Goal: Use online tool/utility: Utilize a website feature to perform a specific function

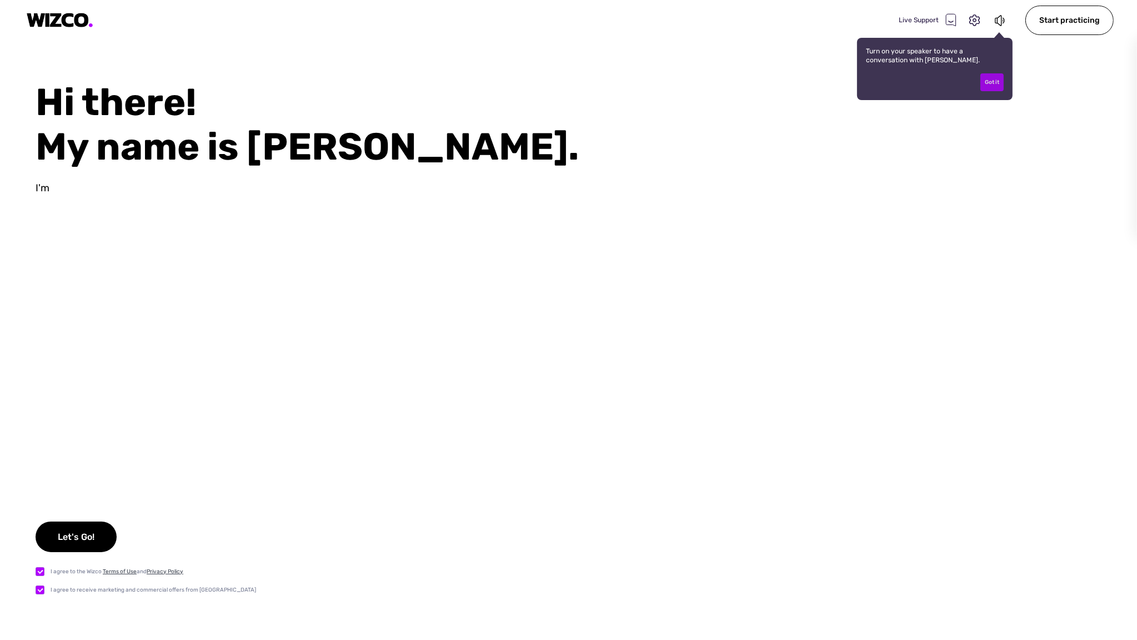
click at [998, 84] on div "Got it" at bounding box center [992, 82] width 23 height 18
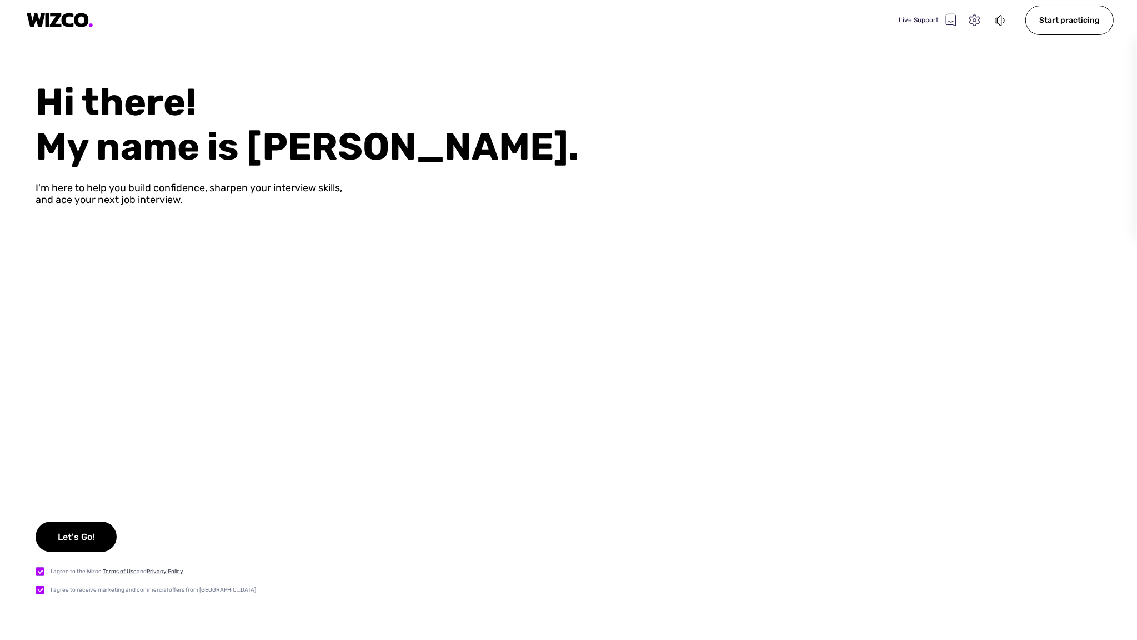
click at [976, 19] on icon at bounding box center [975, 20] width 14 height 14
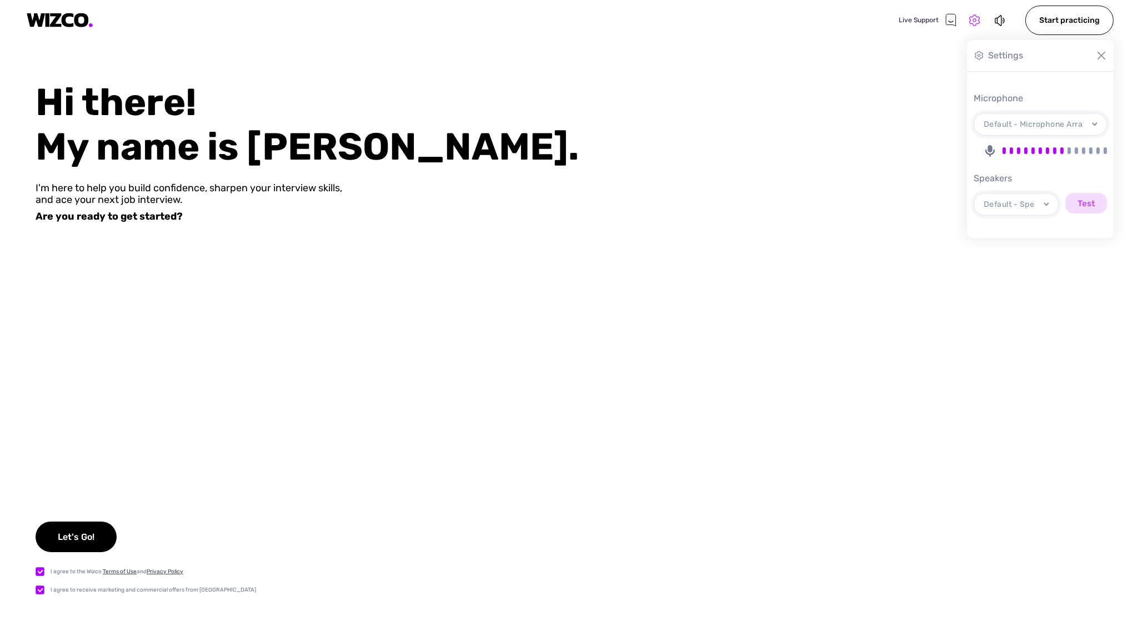
click at [975, 19] on icon at bounding box center [975, 19] width 11 height 11
click at [954, 19] on icon at bounding box center [951, 20] width 10 height 12
click at [956, 23] on icon at bounding box center [951, 20] width 10 height 12
click at [982, 22] on icon at bounding box center [975, 20] width 14 height 14
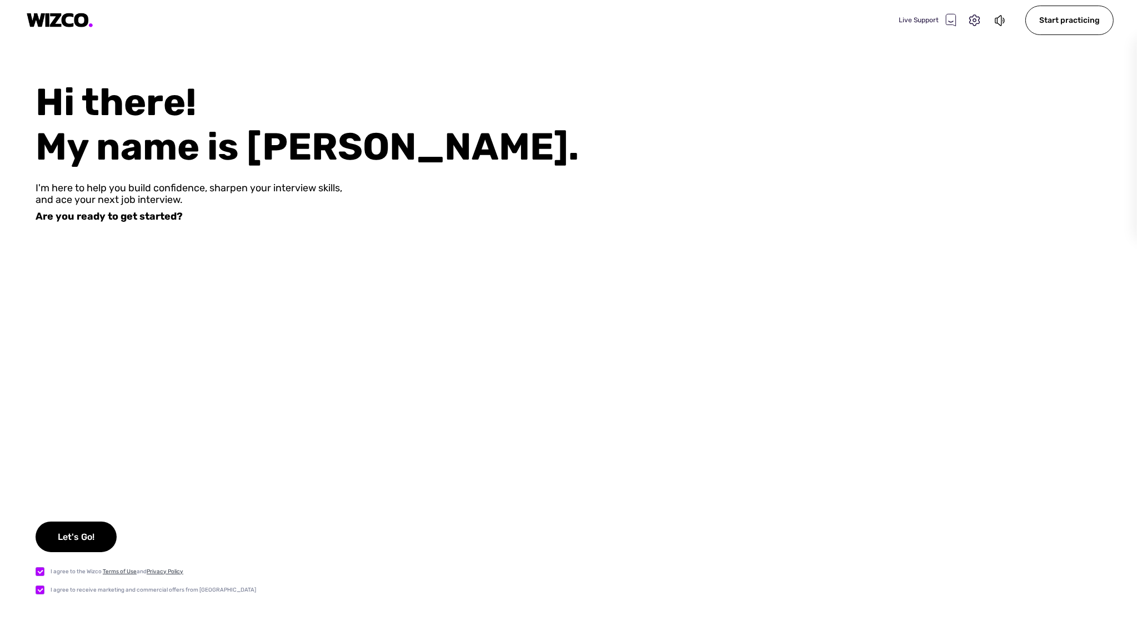
click at [990, 22] on div "Live Support" at bounding box center [953, 20] width 109 height 16
click at [995, 22] on div "Live Support" at bounding box center [953, 20] width 109 height 16
click at [1045, 23] on div "Start practicing" at bounding box center [1070, 20] width 88 height 29
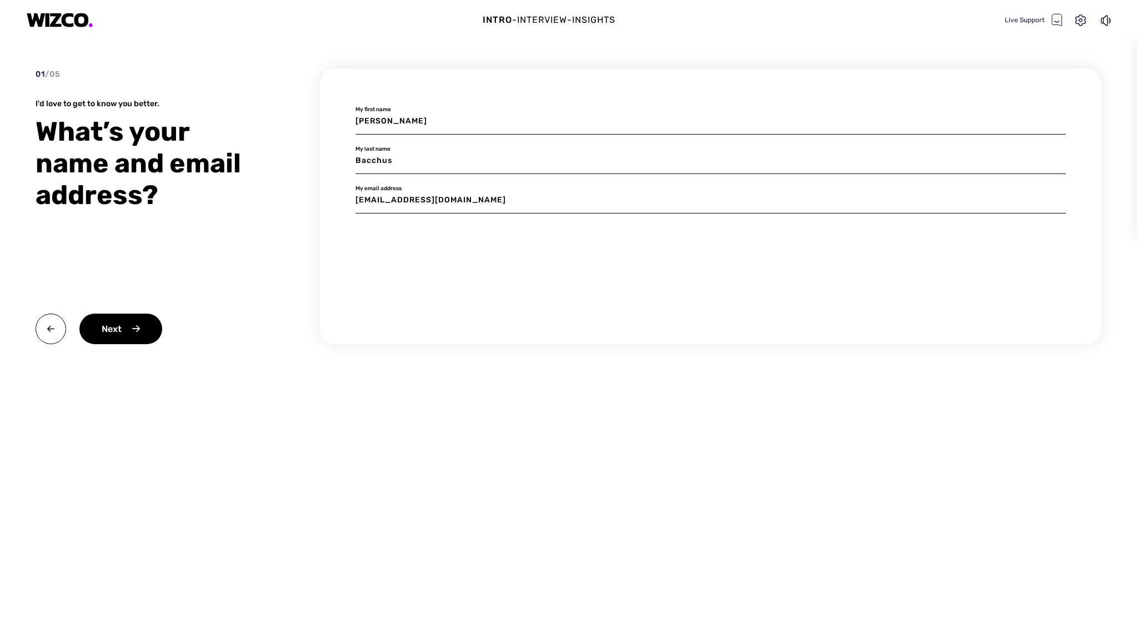
drag, startPoint x: 367, startPoint y: 156, endPoint x: 455, endPoint y: 164, distance: 88.2
click at [455, 164] on input "Bacchus" at bounding box center [711, 161] width 711 height 26
type input "B"
click at [118, 318] on div "Next" at bounding box center [120, 328] width 83 height 31
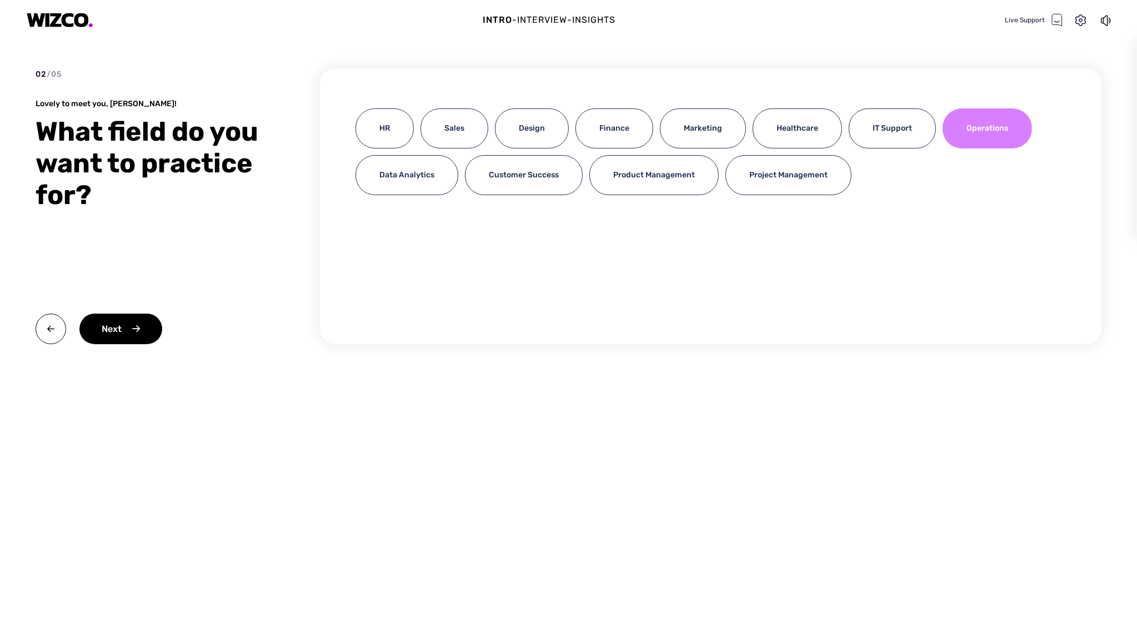
click at [1022, 124] on div "Operations" at bounding box center [987, 128] width 89 height 40
click at [122, 317] on div "Next" at bounding box center [120, 328] width 83 height 31
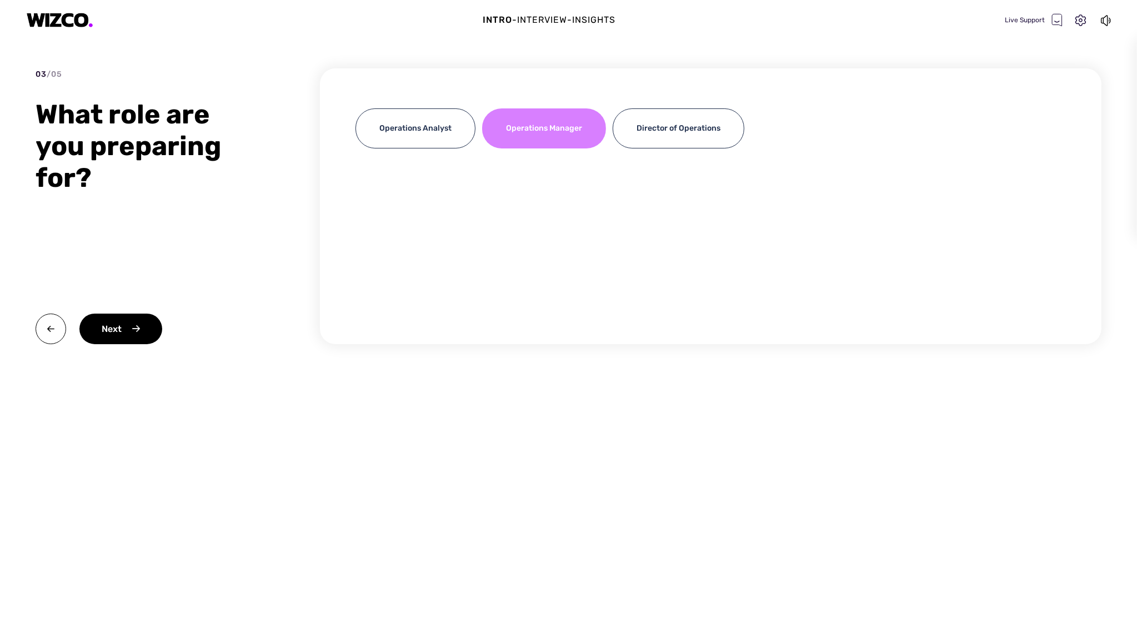
click at [567, 133] on div "Operations Manager" at bounding box center [544, 128] width 124 height 40
click at [147, 330] on div "Next" at bounding box center [120, 328] width 83 height 31
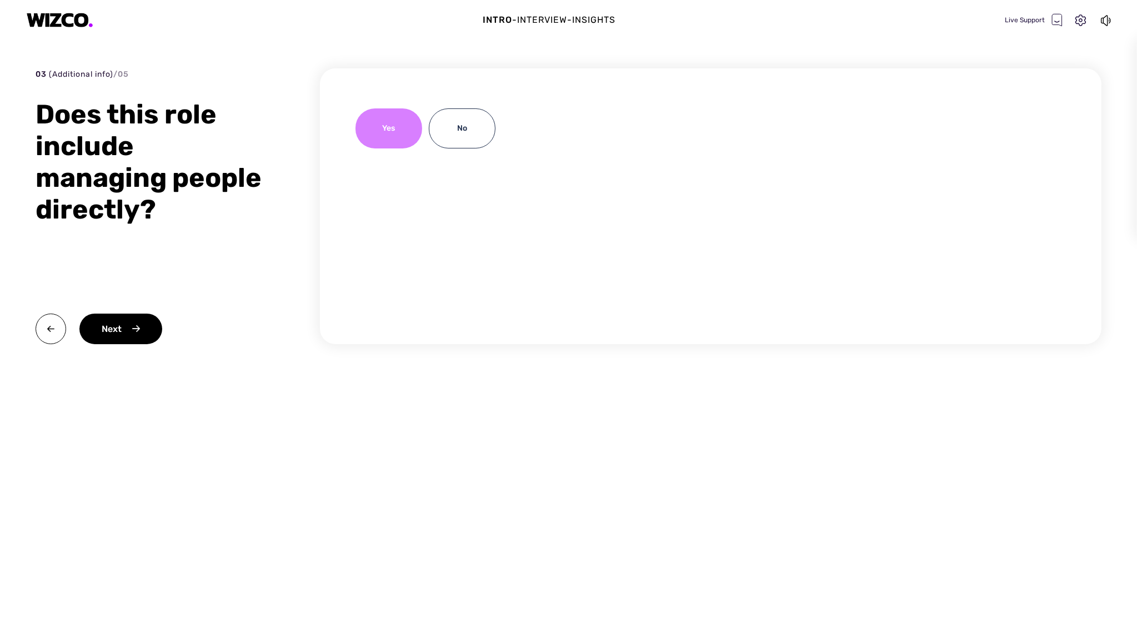
click at [382, 137] on div "Yes" at bounding box center [389, 128] width 67 height 40
click at [162, 323] on div "Next" at bounding box center [152, 328] width 233 height 31
click at [156, 322] on div "Next" at bounding box center [120, 328] width 83 height 31
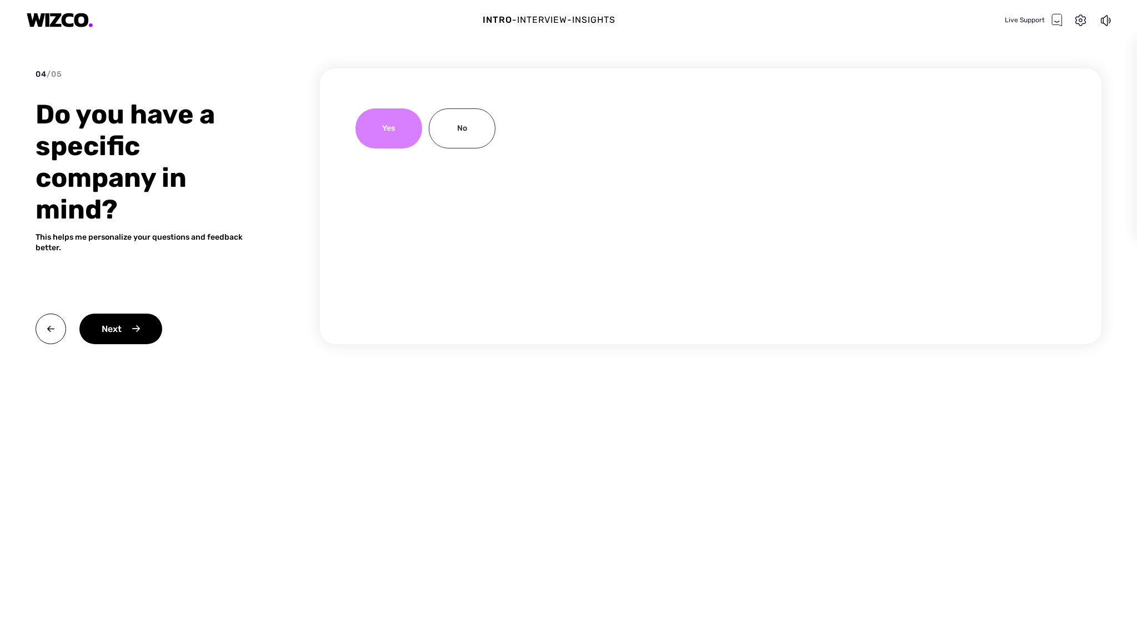
click at [396, 134] on div "Yes" at bounding box center [389, 128] width 67 height 40
click at [141, 330] on div "Next" at bounding box center [120, 328] width 83 height 31
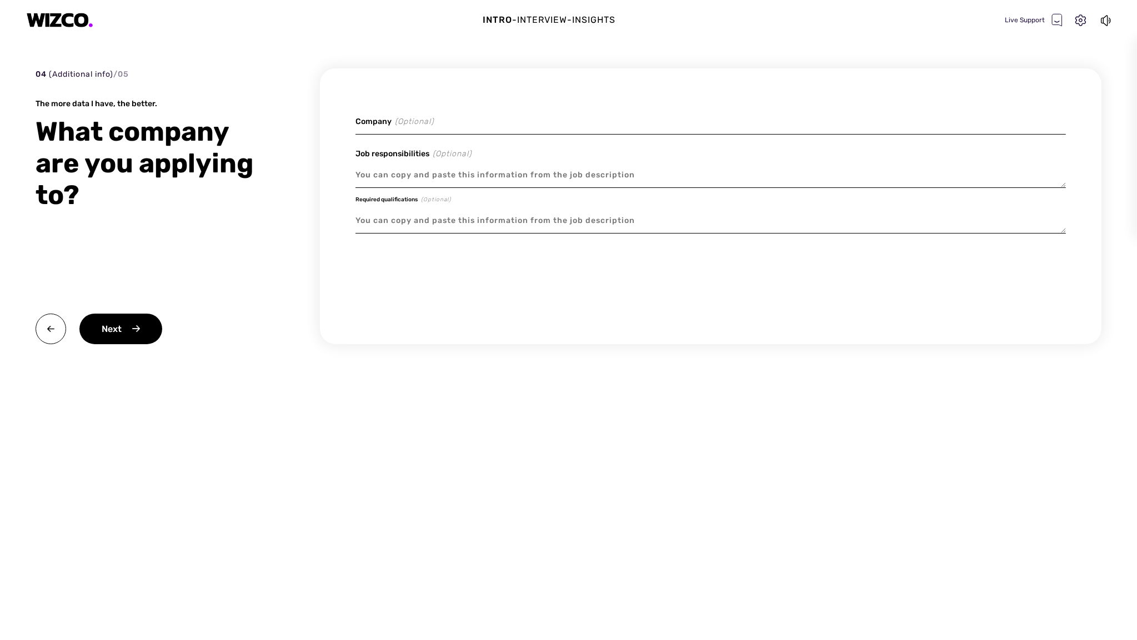
click at [415, 217] on textarea at bounding box center [711, 221] width 711 height 26
click at [427, 183] on textarea at bounding box center [711, 175] width 711 height 26
paste textarea "Lo ips dolo si ame consecte adipi elitse. Do eiusmodtem inc utlabore etdol ma a…"
type textarea "x"
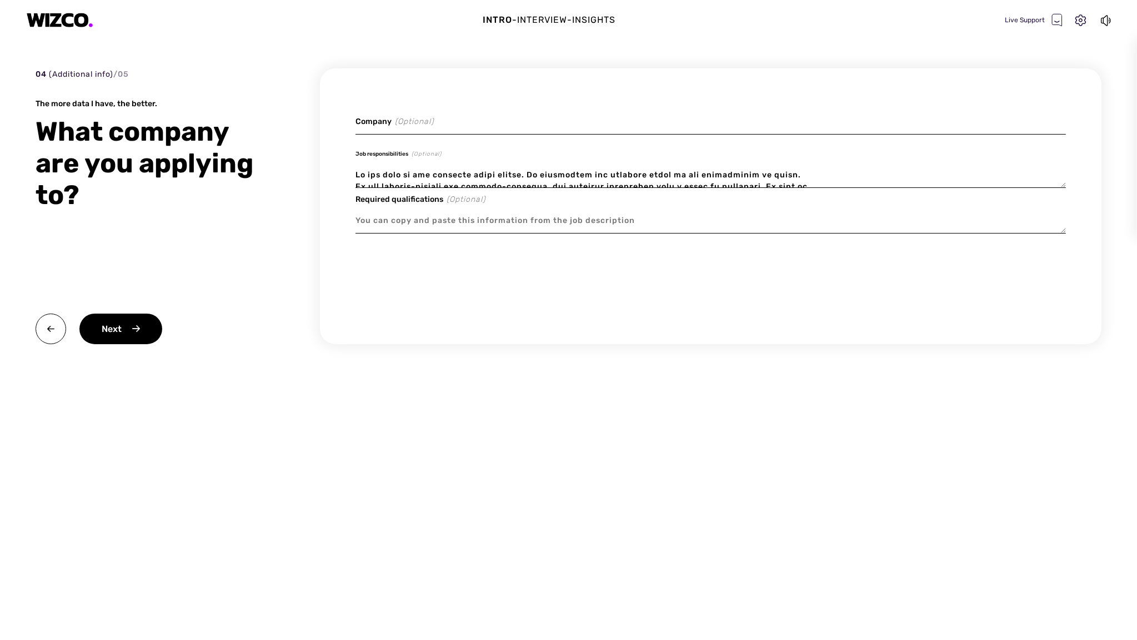
scroll to position [162, 0]
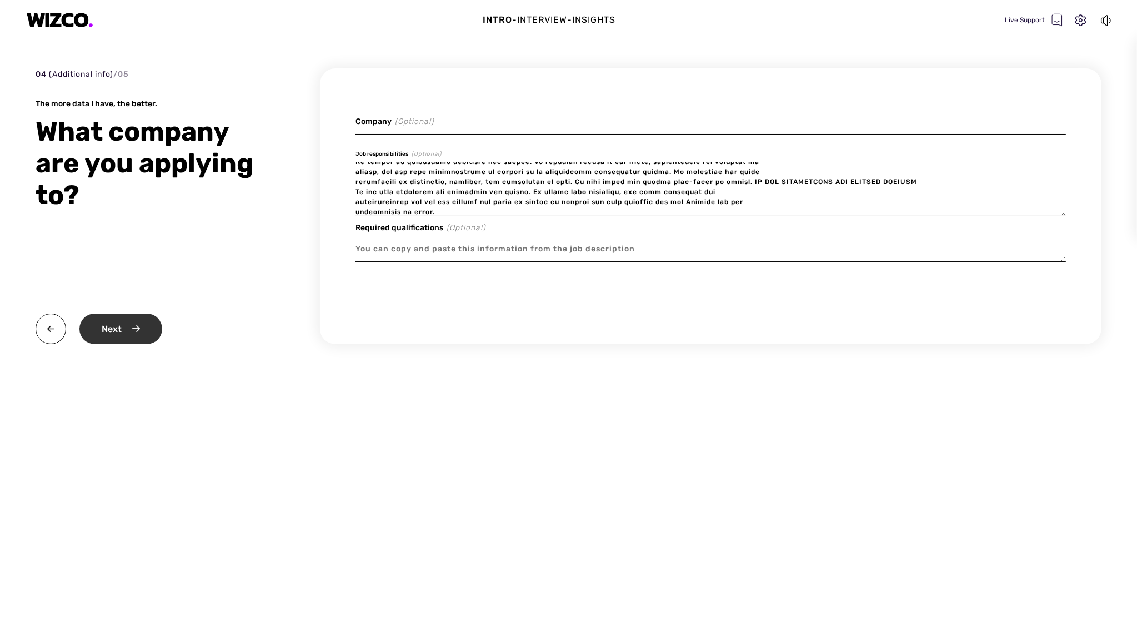
type textarea "Lo ips dolo si ame consecte adipi elitse. Do eiusmodtem inc utlabore etdol ma a…"
click at [131, 313] on div "Next" at bounding box center [120, 328] width 83 height 31
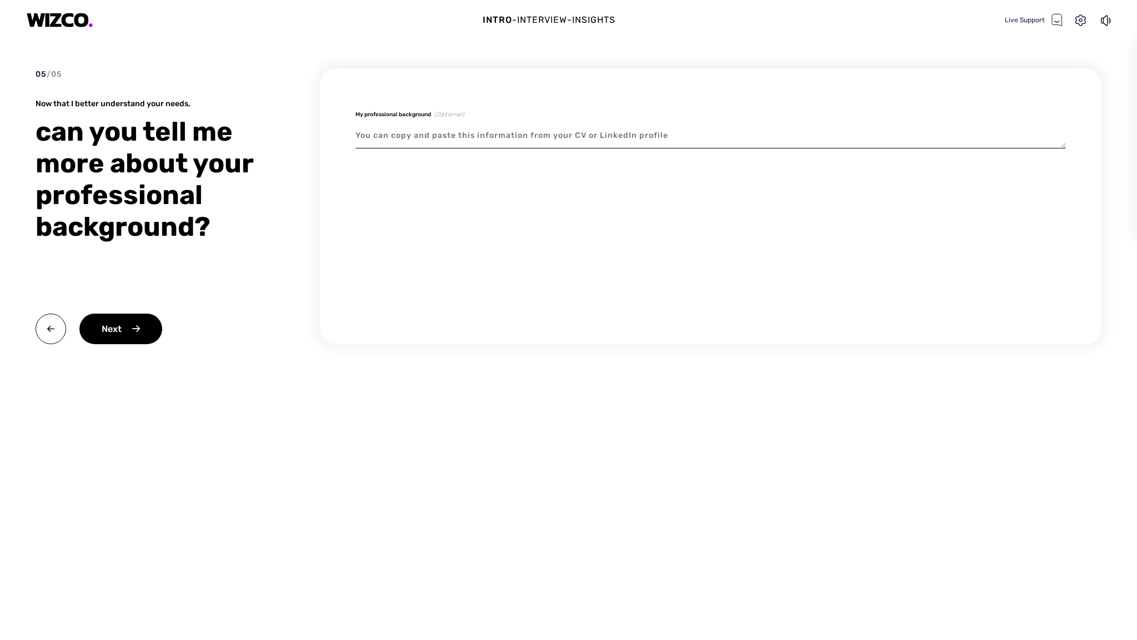
click at [438, 125] on textarea at bounding box center [711, 136] width 711 height 26
type textarea "x"
type textarea "e"
type textarea "x"
type textarea "ec"
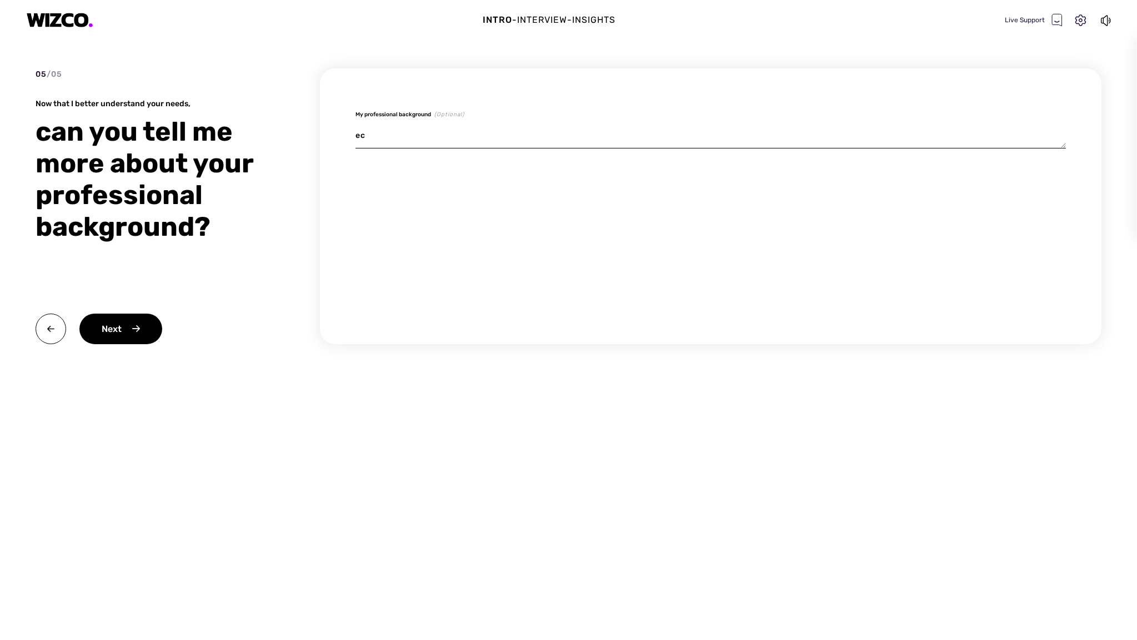
type textarea "x"
type textarea "eco"
type textarea "x"
type textarea "econ"
type textarea "x"
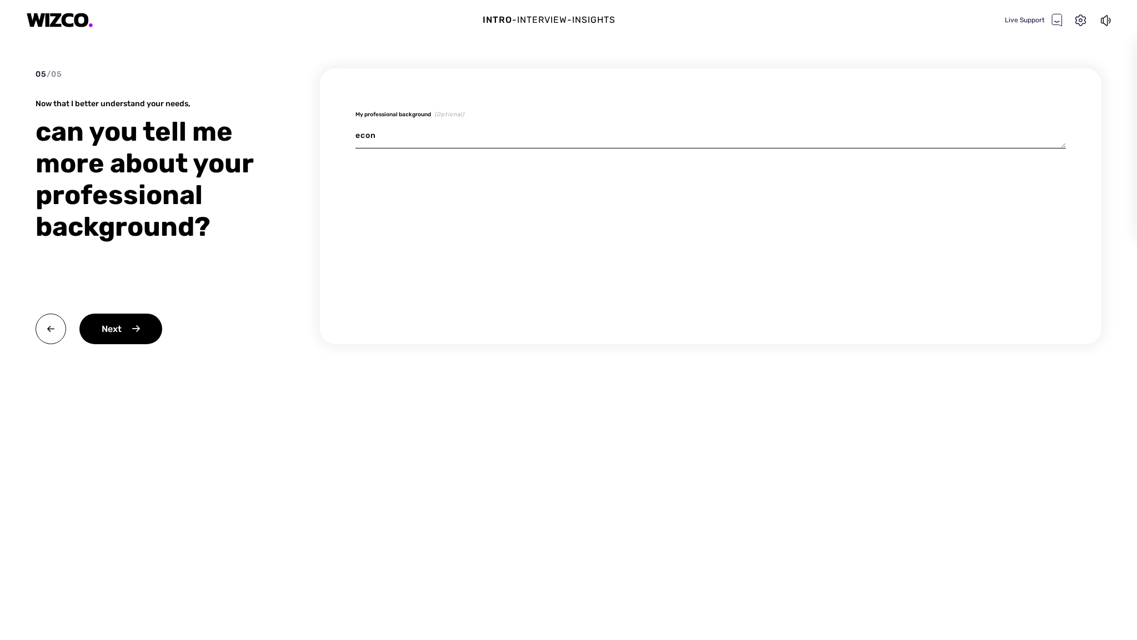
type textarea "econo"
type textarea "x"
type textarea "econom"
type textarea "x"
type textarea "economi"
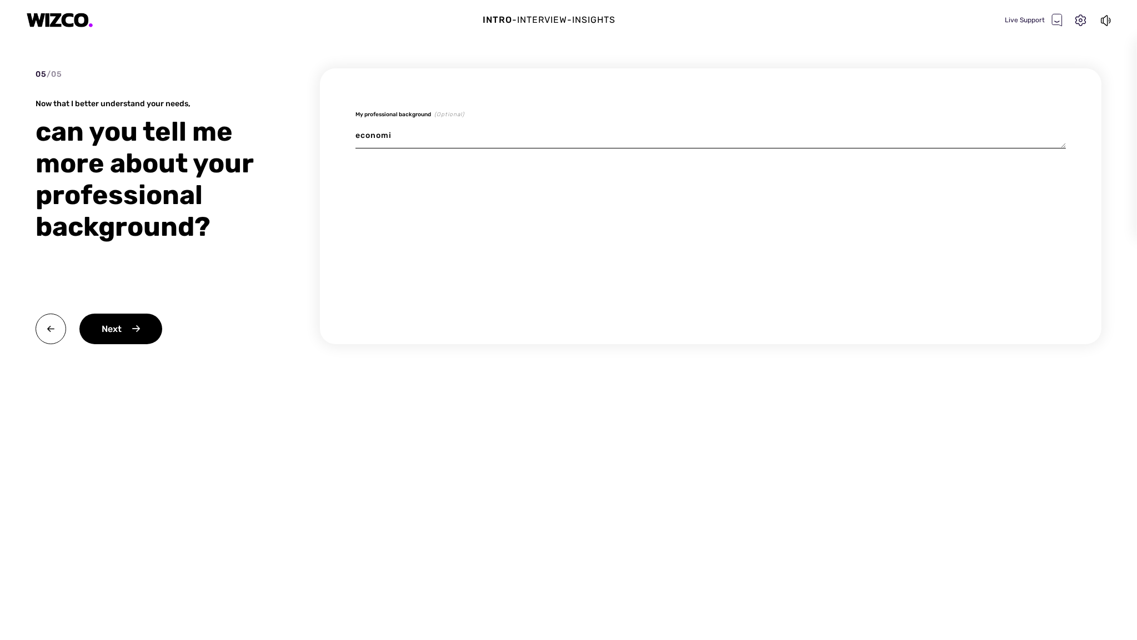
type textarea "x"
type textarea "economic"
type textarea "x"
type textarea "economic"
type textarea "x"
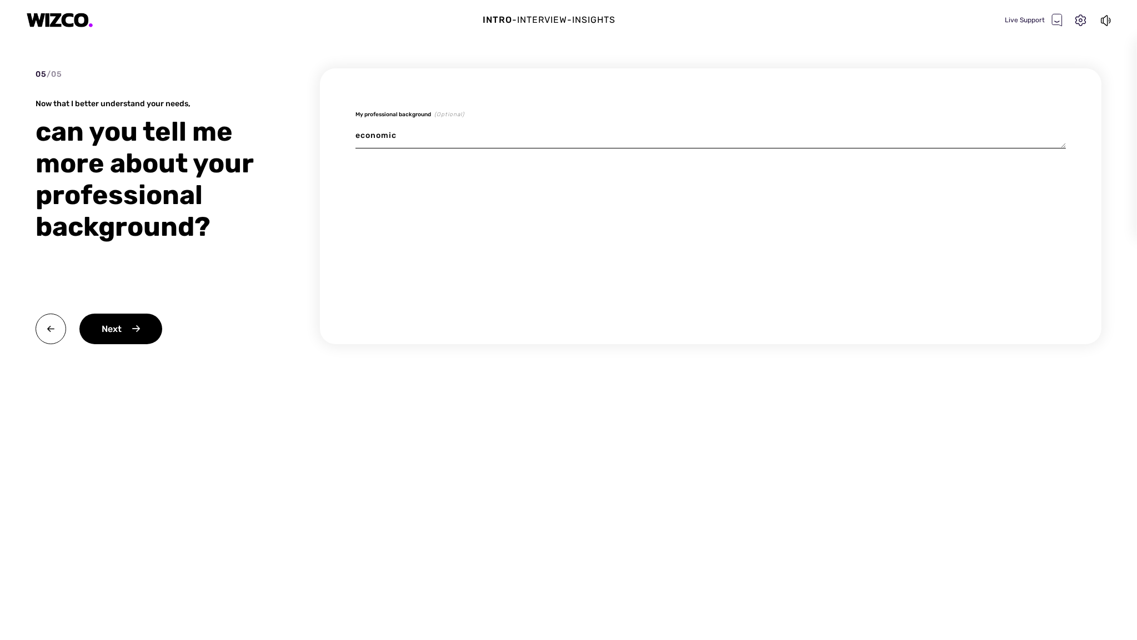
type textarea "economic d"
type textarea "x"
type textarea "economic de"
type textarea "x"
type textarea "economic dev"
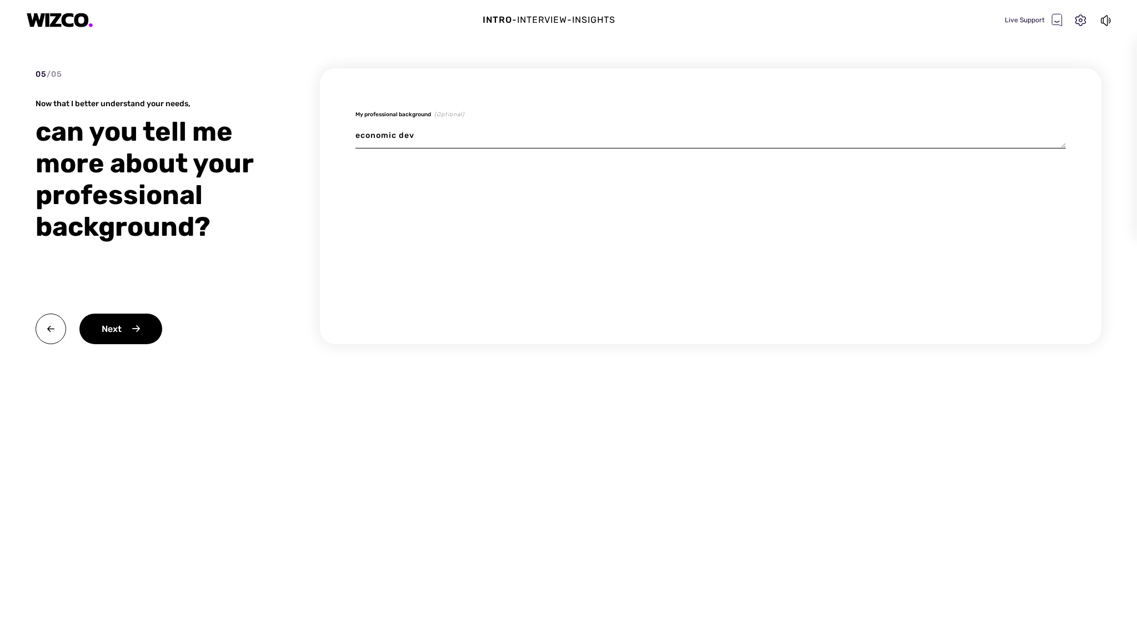
type textarea "x"
type textarea "economic deve"
type textarea "x"
type textarea "economic devel"
type textarea "x"
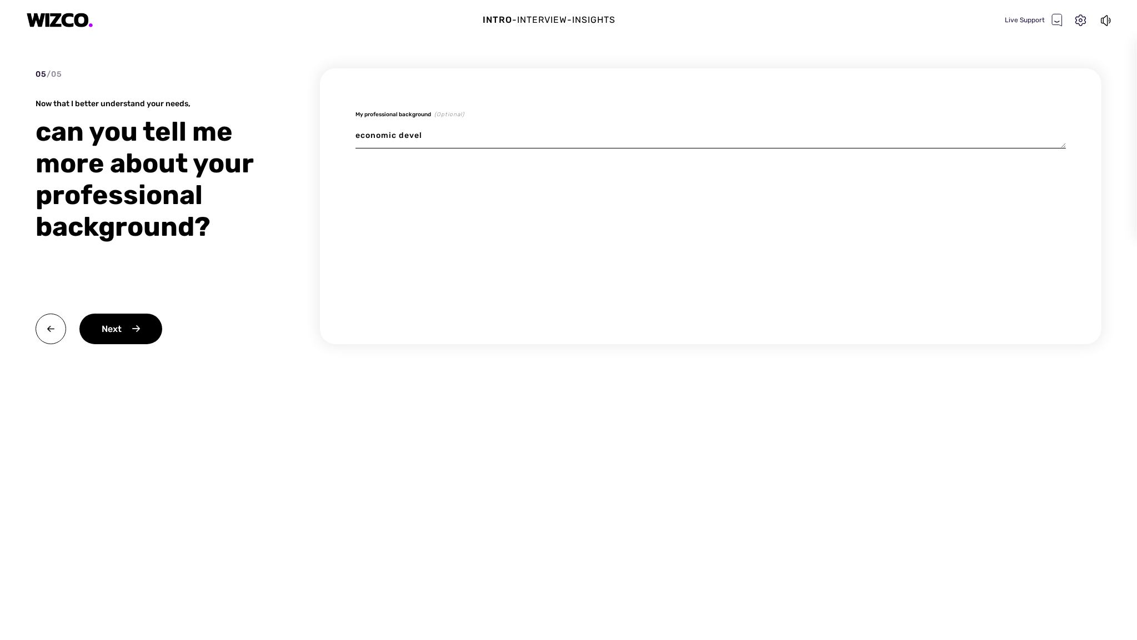
type textarea "economic develo"
type textarea "x"
type textarea "economic develop"
type textarea "x"
type textarea "economic developm"
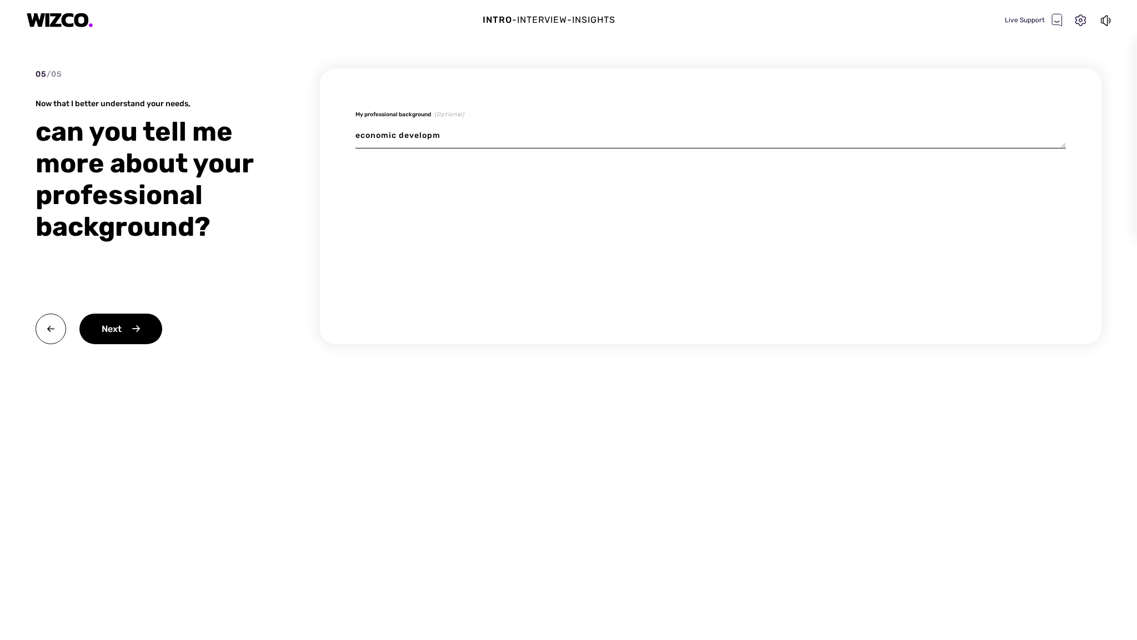
type textarea "x"
type textarea "economic developme"
type textarea "x"
type textarea "economic developmen"
type textarea "x"
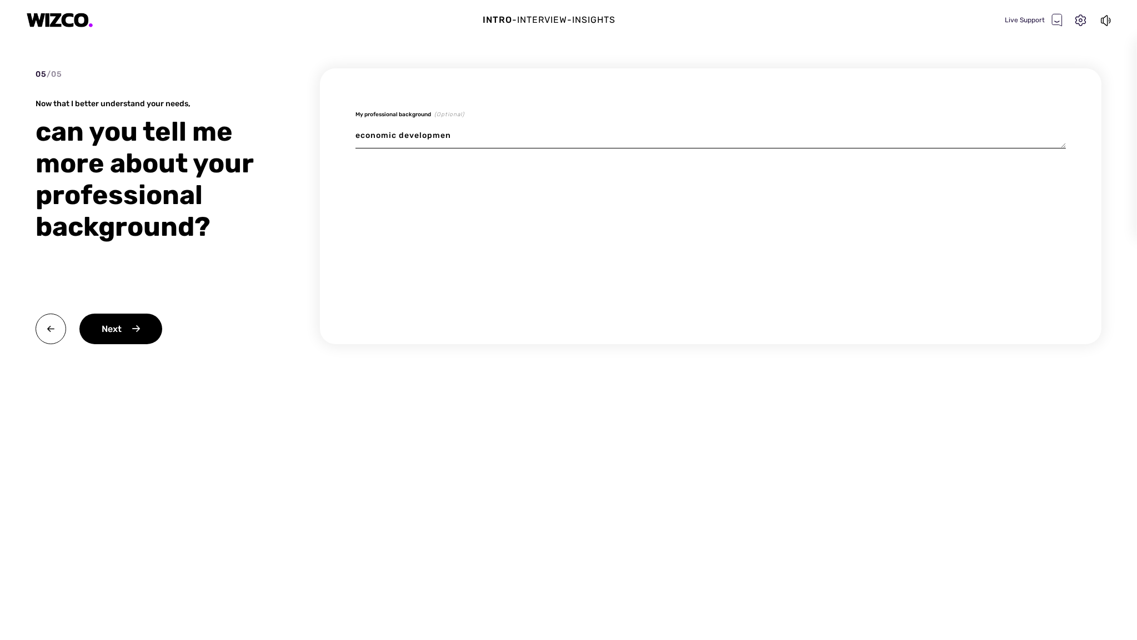
type textarea "economic development"
type textarea "x"
type textarea "economic development,"
type textarea "x"
type textarea "economic development,"
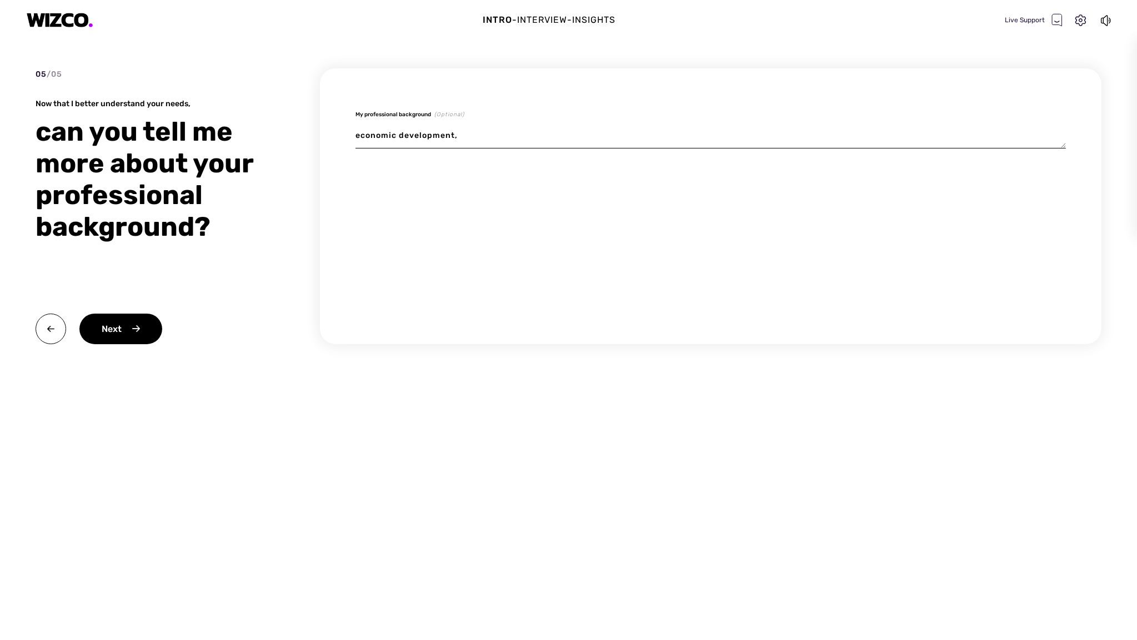
type textarea "x"
type textarea "economic development, s"
type textarea "x"
type textarea "economic development, st"
type textarea "x"
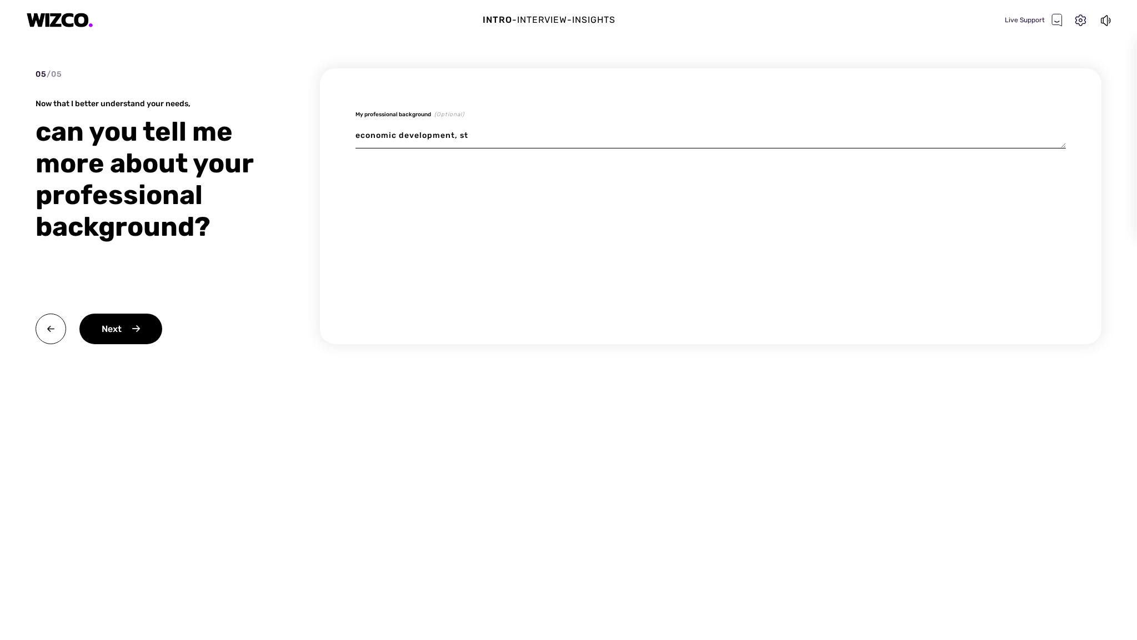
type textarea "economic development, sta"
type textarea "x"
type textarea "economic development, stak"
type textarea "x"
type textarea "economic development, stake"
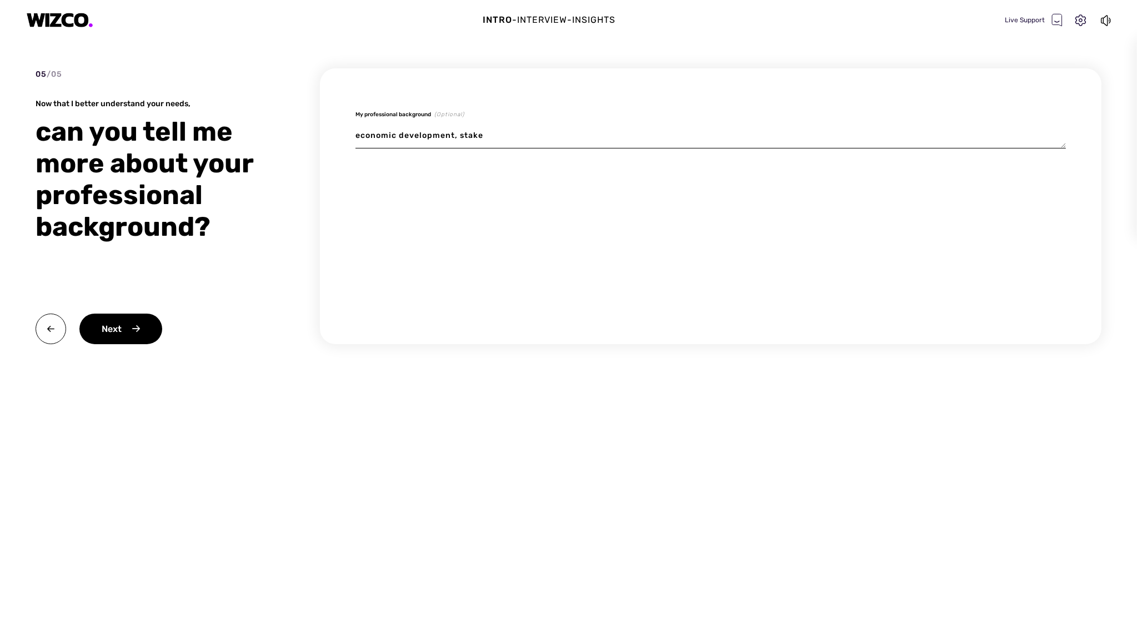
type textarea "x"
type textarea "economic development, stakeh"
type textarea "x"
type textarea "economic development, stakeho"
type textarea "x"
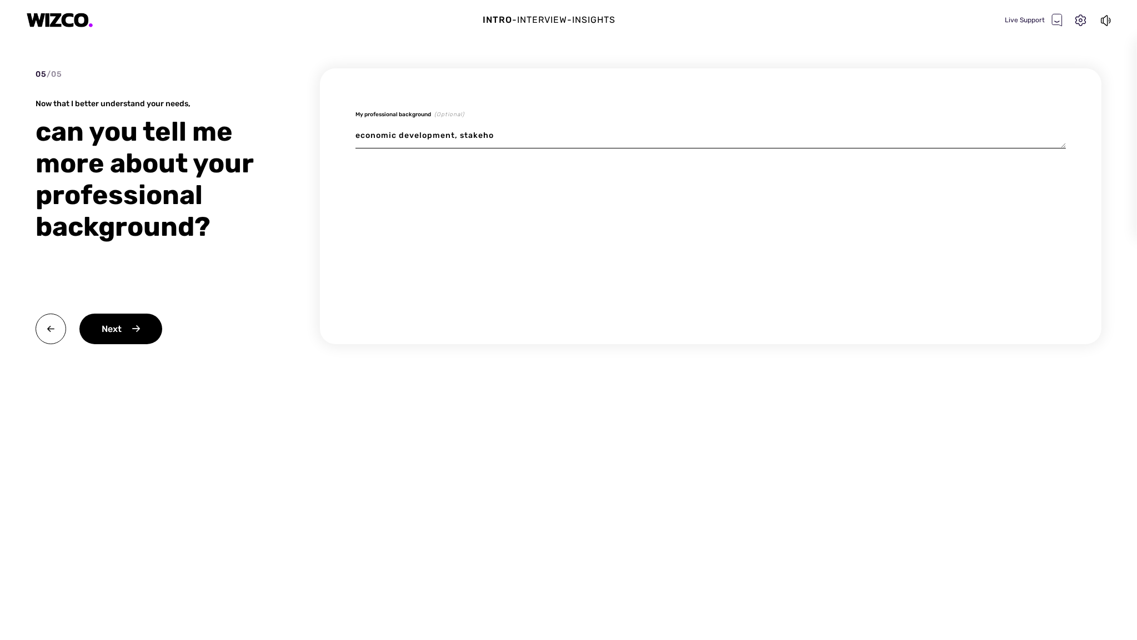
type textarea "economic development, stakehol"
type textarea "x"
type textarea "economic development, stakehold"
type textarea "x"
type textarea "economic development, stakeholde"
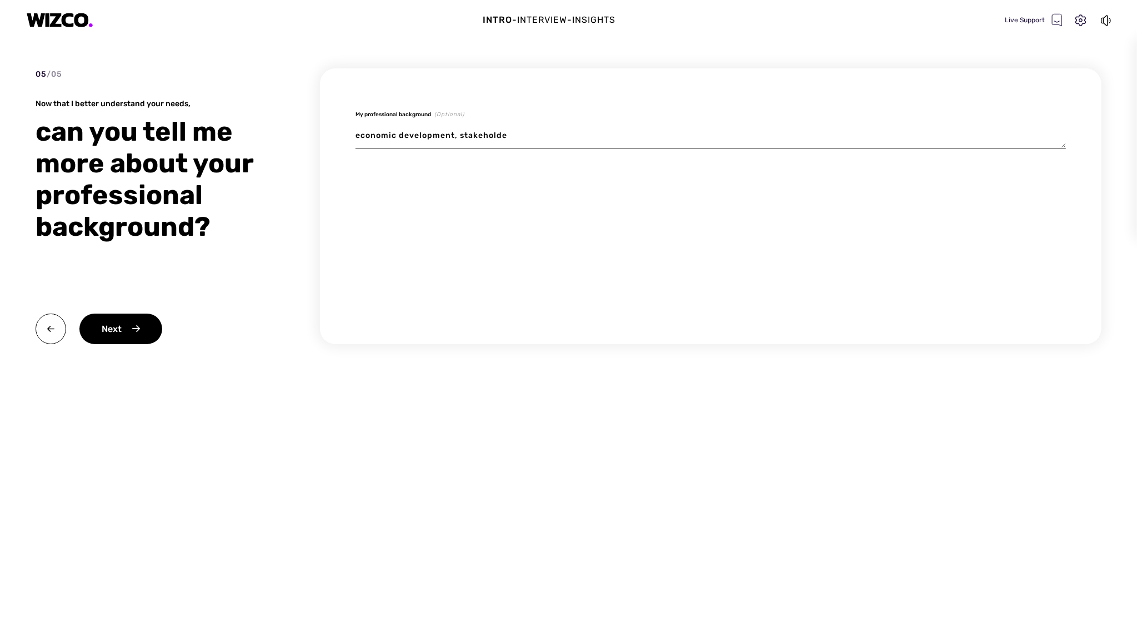
type textarea "x"
type textarea "economic development, stakeholder"
type textarea "x"
type textarea "economic development, stakeholder"
type textarea "x"
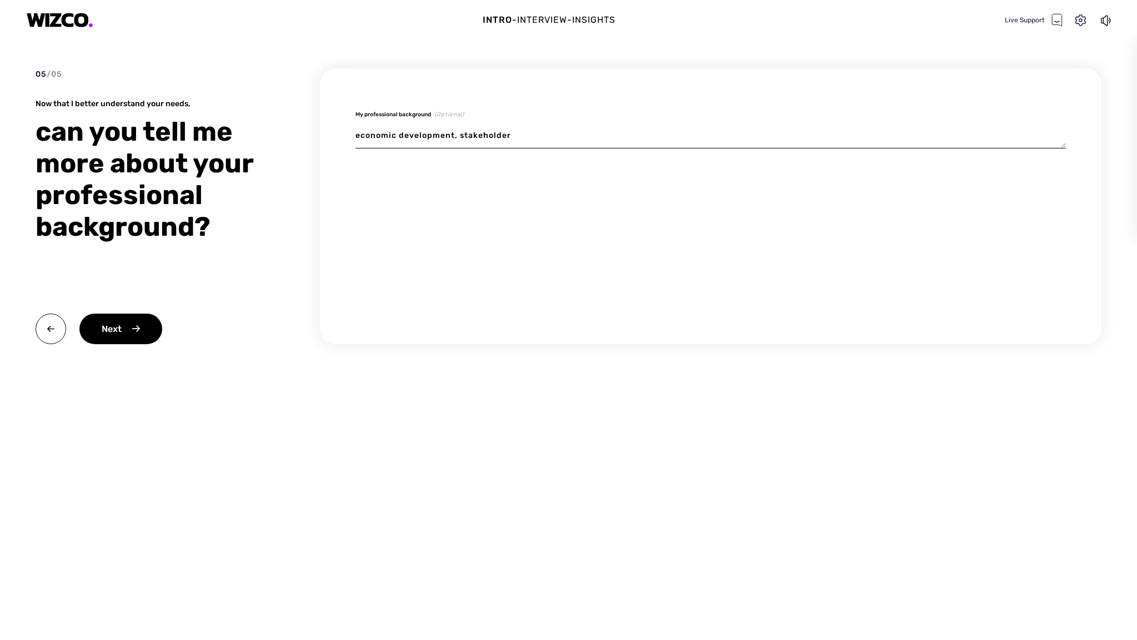
type textarea "economic development, stakeholder m"
type textarea "x"
type textarea "economic development, stakeholder ma"
type textarea "x"
type textarea "economic development, stakeholder man"
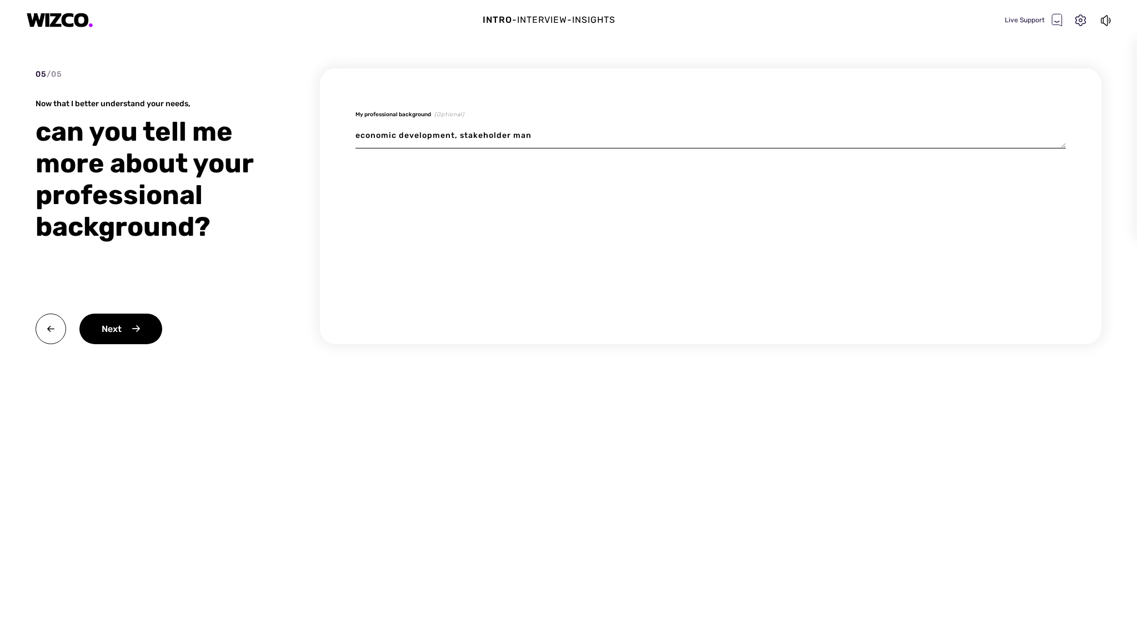
type textarea "x"
type textarea "economic development, stakeholder mana"
type textarea "x"
type textarea "economic development, stakeholder manag"
type textarea "x"
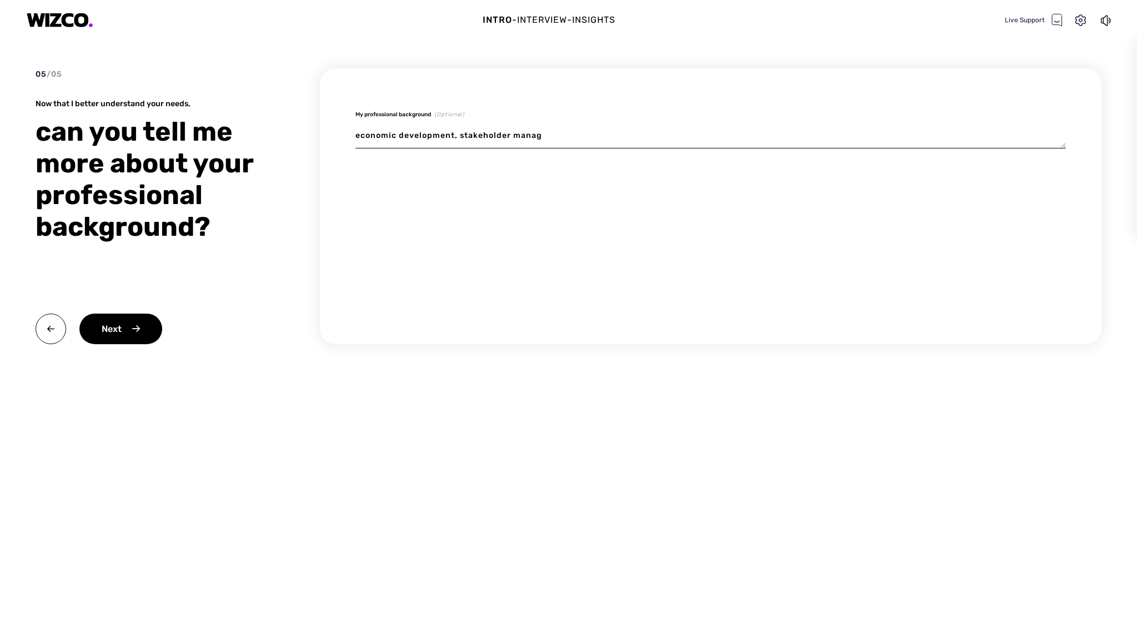
type textarea "economic development, stakeholder manage"
type textarea "x"
type textarea "economic development, stakeholder managem"
type textarea "x"
type textarea "economic development, stakeholder manageme"
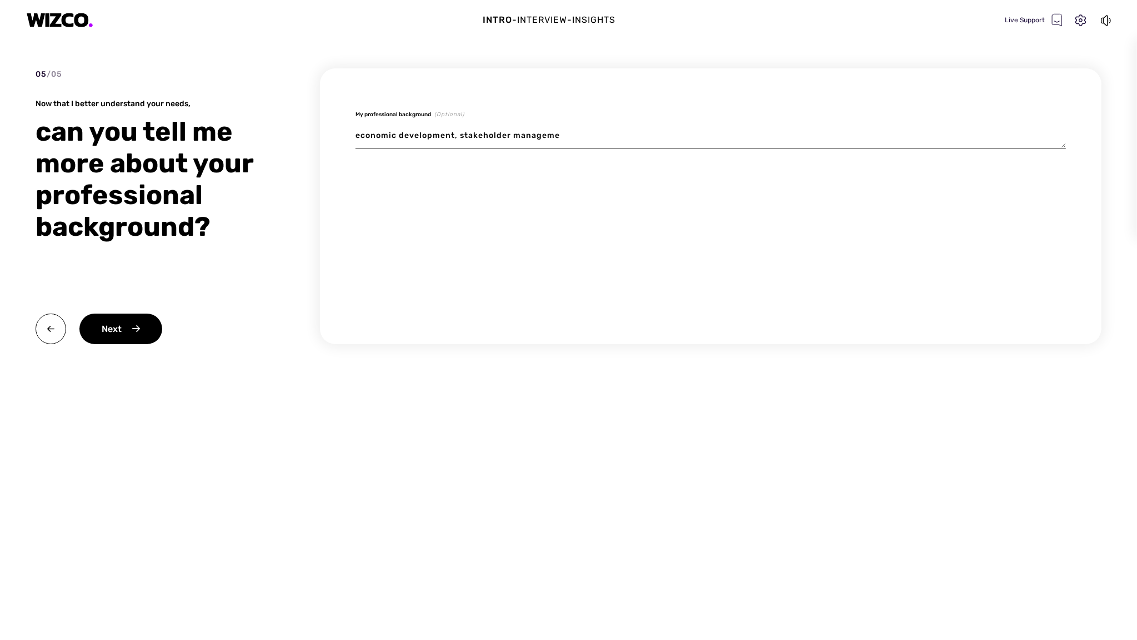
type textarea "x"
type textarea "economic development, stakeholder managemen"
type textarea "x"
type textarea "economic development, stakeholder management"
type textarea "x"
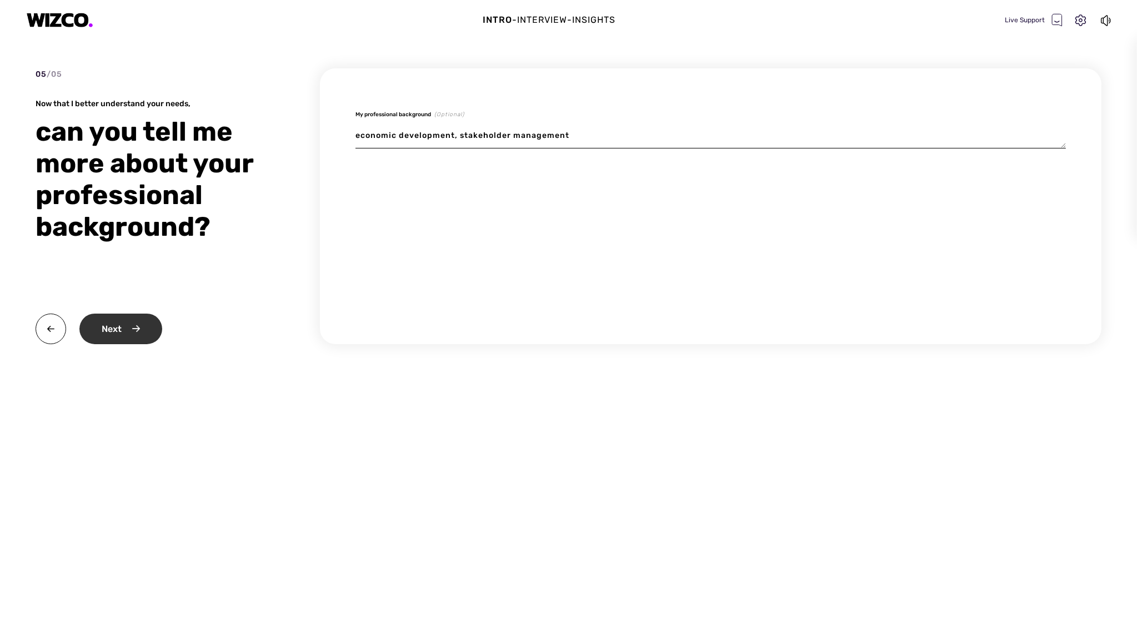
click at [96, 327] on div "Next" at bounding box center [120, 328] width 83 height 31
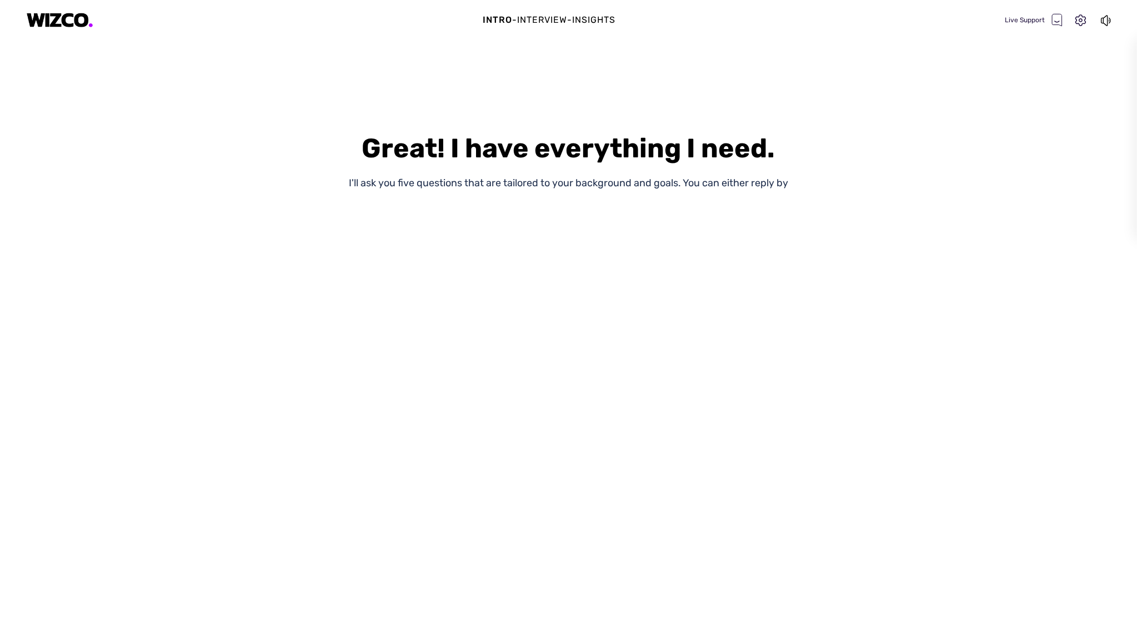
click at [582, 322] on div "Great! I have everything I need. I'll ask you five questions that are tailored …" at bounding box center [568, 360] width 1137 height 560
drag, startPoint x: 624, startPoint y: 202, endPoint x: 632, endPoint y: 199, distance: 8.6
click at [625, 199] on div "Great! I have everything I need. I'll ask you five questions that are tailored …" at bounding box center [568, 360] width 1137 height 560
click at [765, 193] on div "Great! I have everything I need. I'll ask you five questions that are tailored …" at bounding box center [568, 360] width 1137 height 560
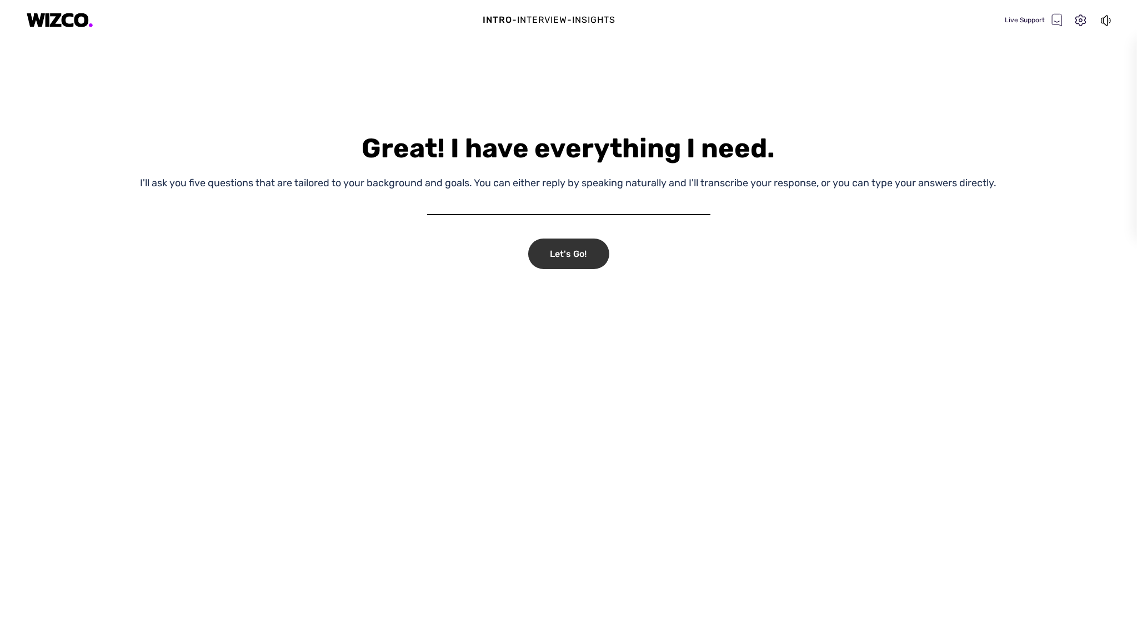
click at [563, 253] on div "Let's Go!" at bounding box center [568, 253] width 81 height 31
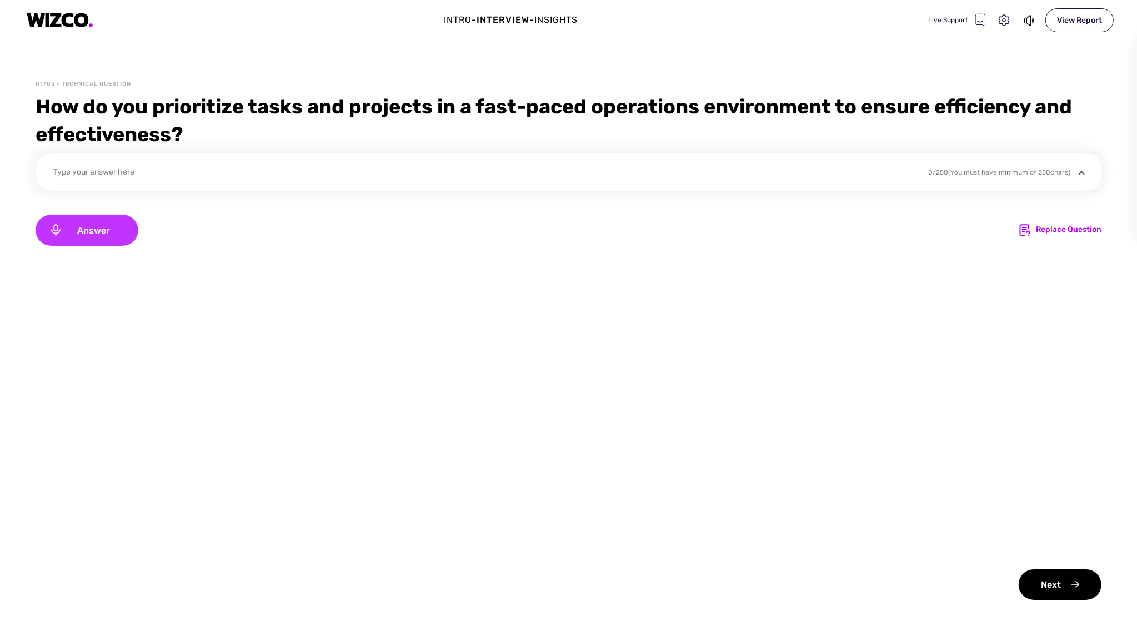
click at [119, 224] on div "Answer" at bounding box center [87, 229] width 103 height 31
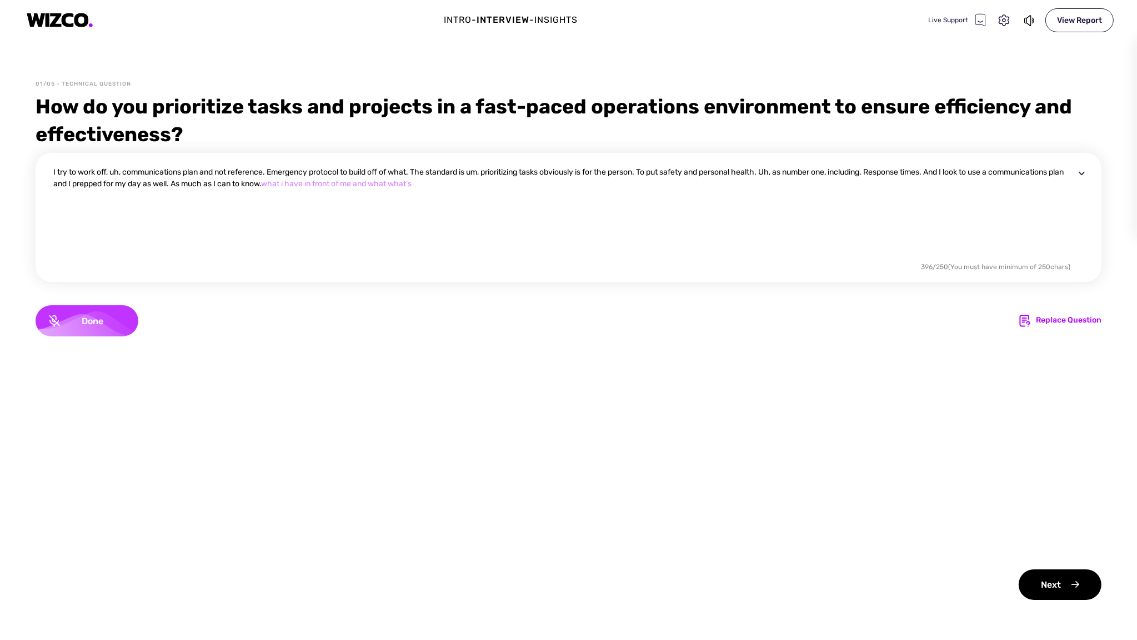
click at [116, 310] on div "Done" at bounding box center [87, 320] width 103 height 31
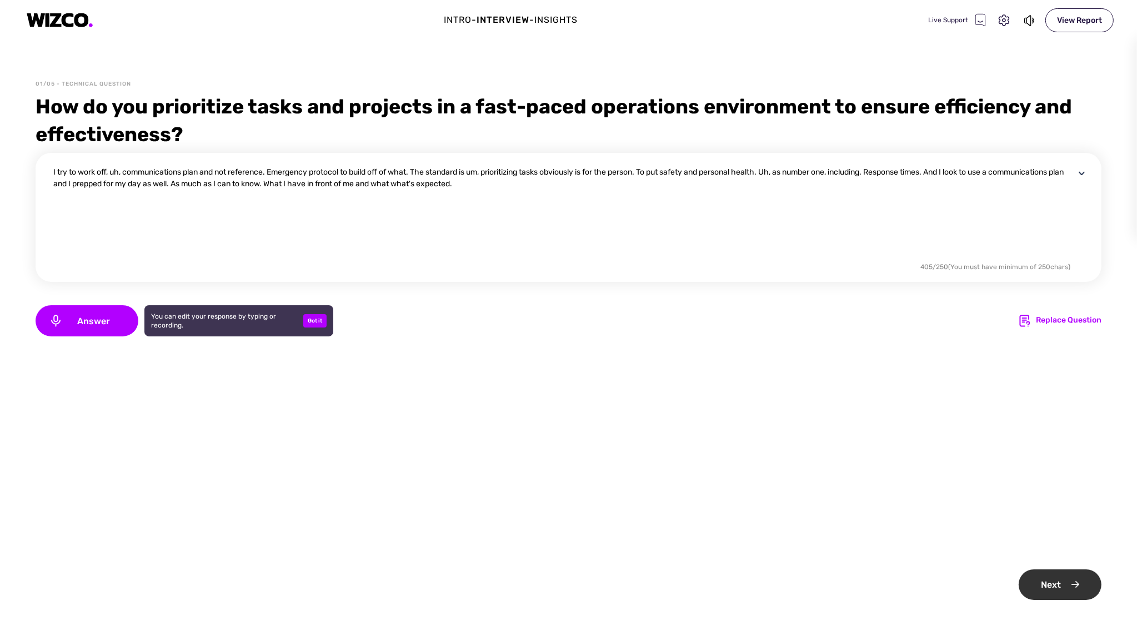
click at [1043, 581] on div "Next" at bounding box center [1060, 584] width 83 height 31
